Goal: Navigation & Orientation: Find specific page/section

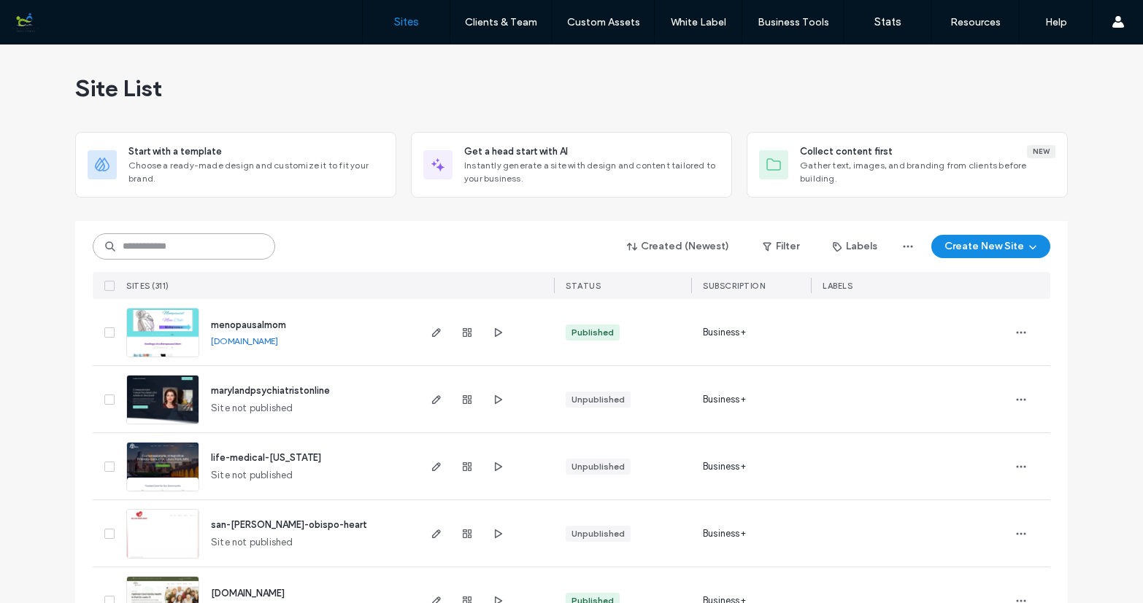
click at [231, 247] on input at bounding box center [184, 246] width 182 height 26
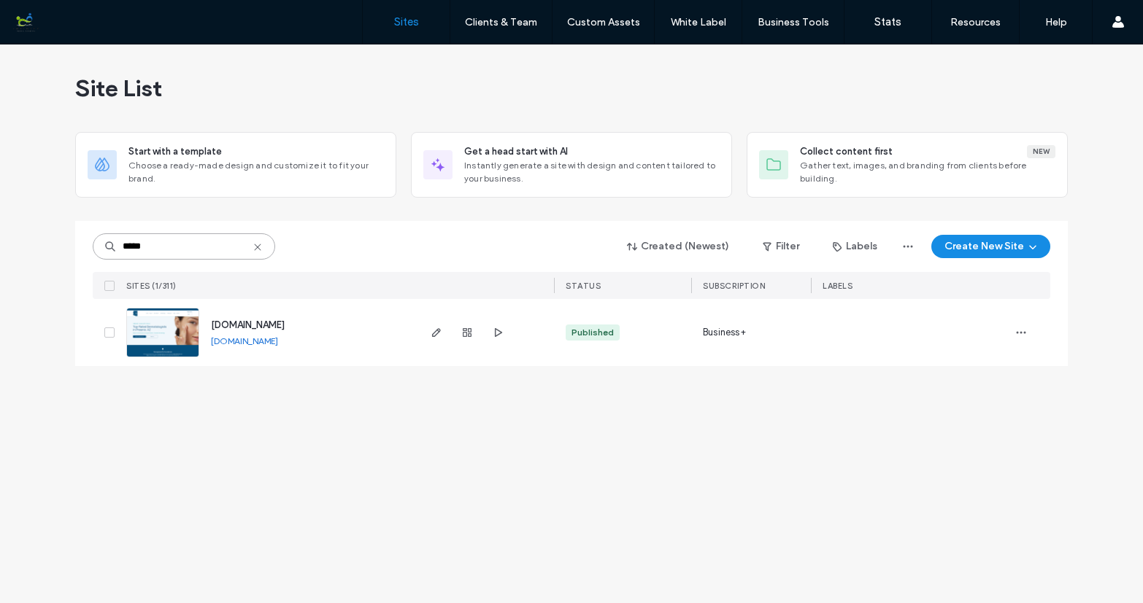
type input "*****"
click at [169, 338] on img at bounding box center [163, 358] width 72 height 99
